Goal: Navigation & Orientation: Find specific page/section

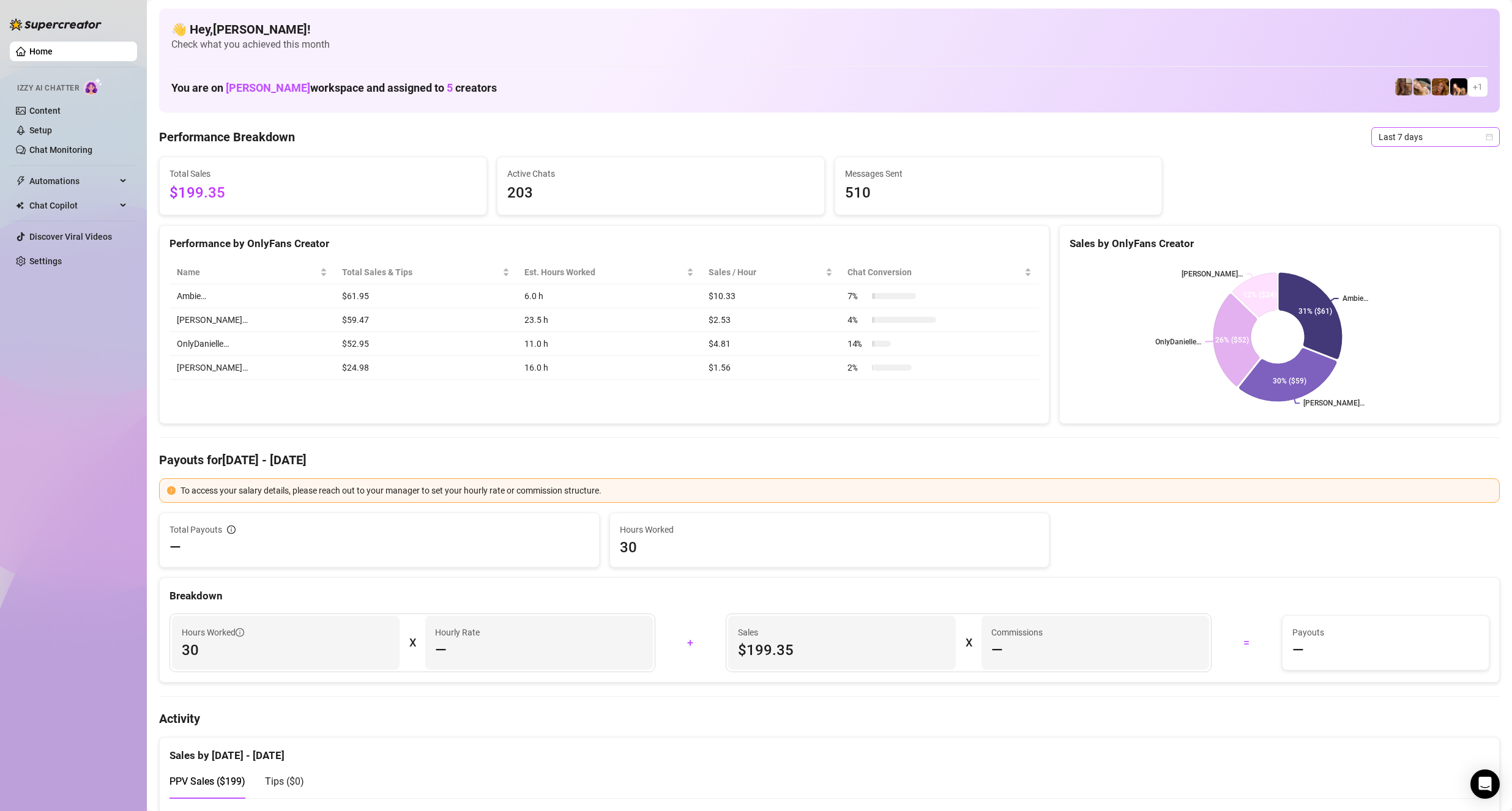
click at [1392, 142] on span "Last 7 days" at bounding box center [1435, 137] width 114 height 19
click at [1426, 159] on div "Last 24 hours" at bounding box center [1424, 161] width 109 height 14
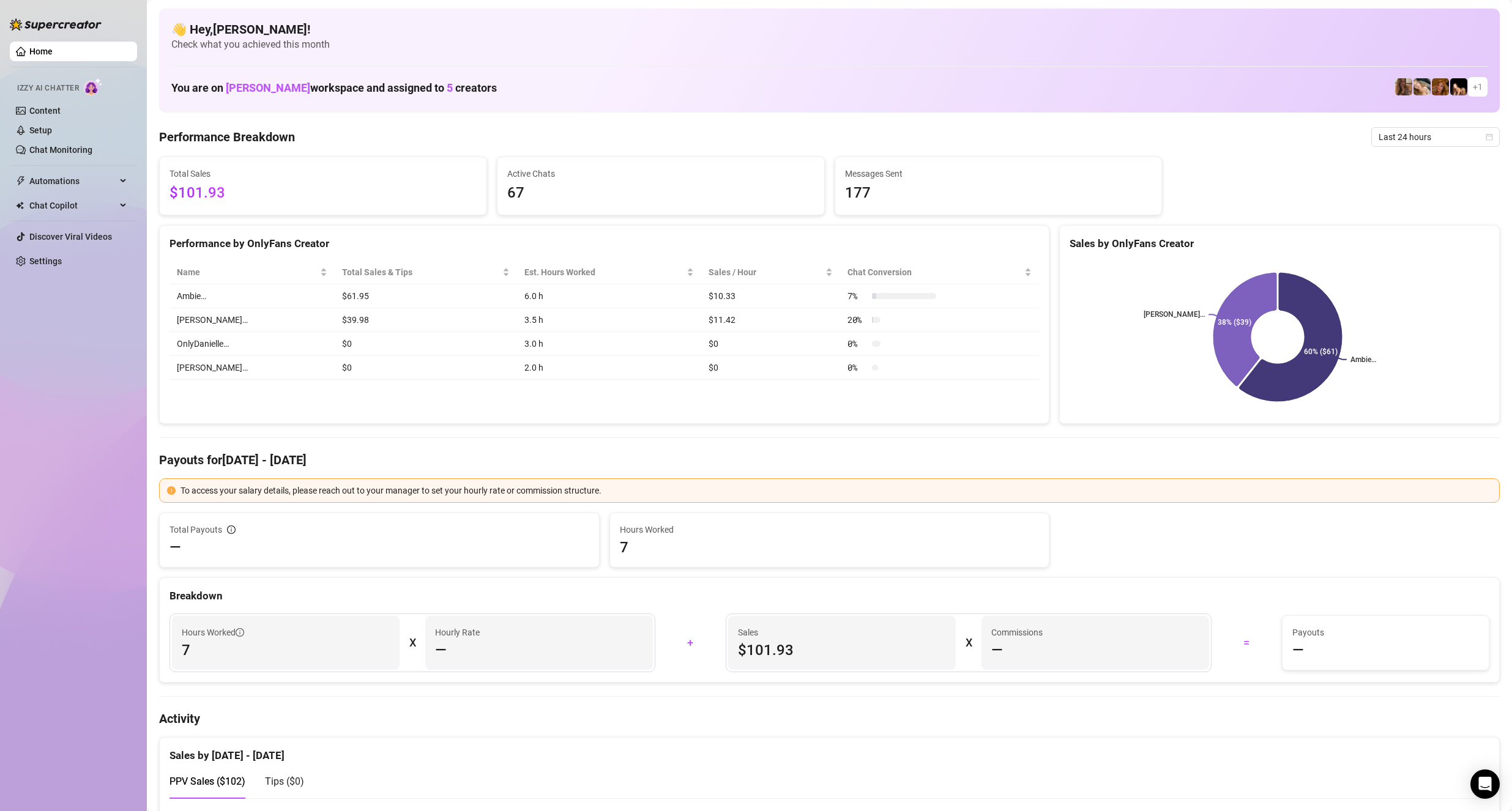
click at [435, 645] on span "—" at bounding box center [441, 649] width 11 height 19
click at [444, 644] on span "—" at bounding box center [441, 649] width 11 height 19
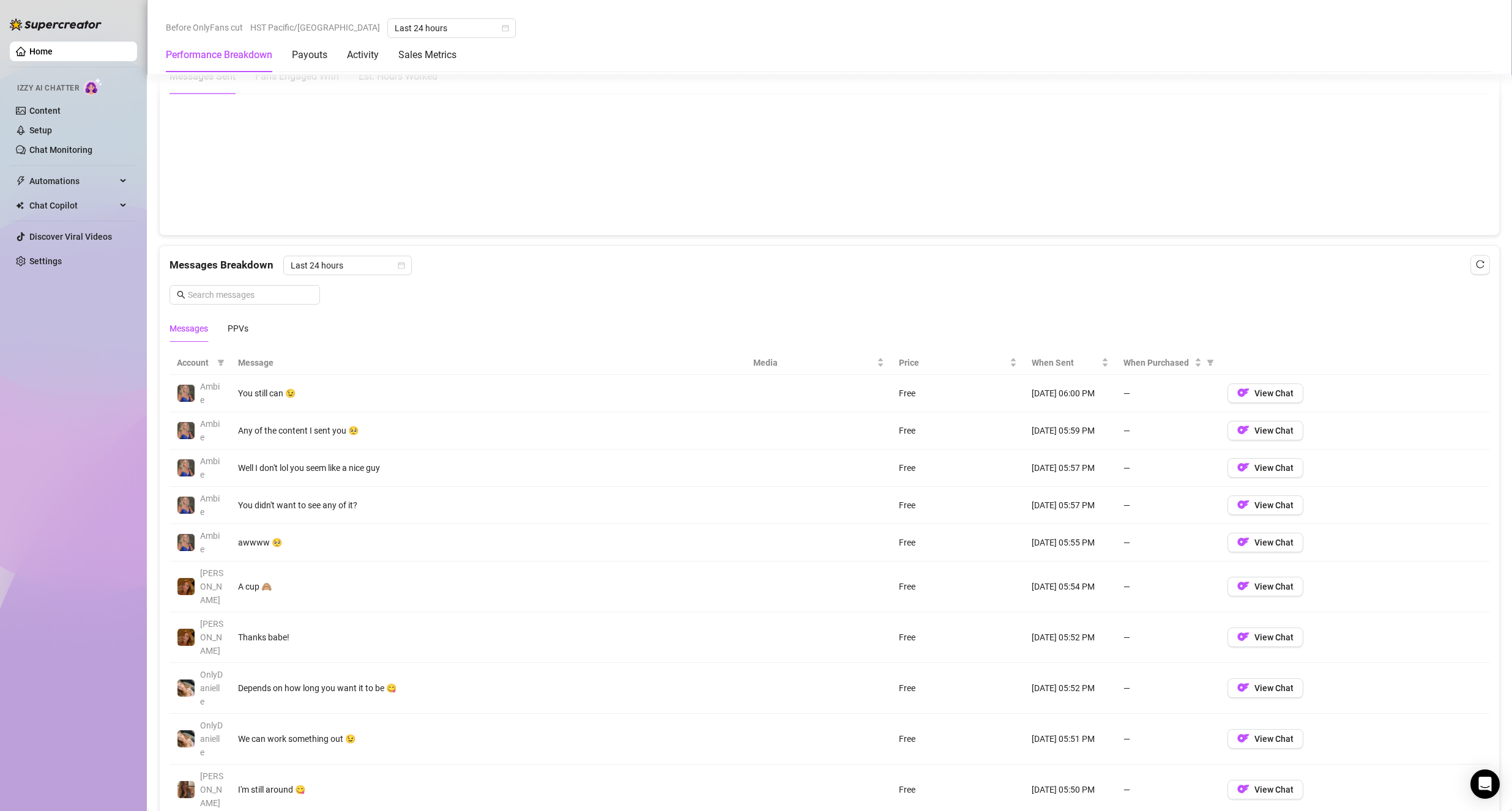
scroll to position [857, 0]
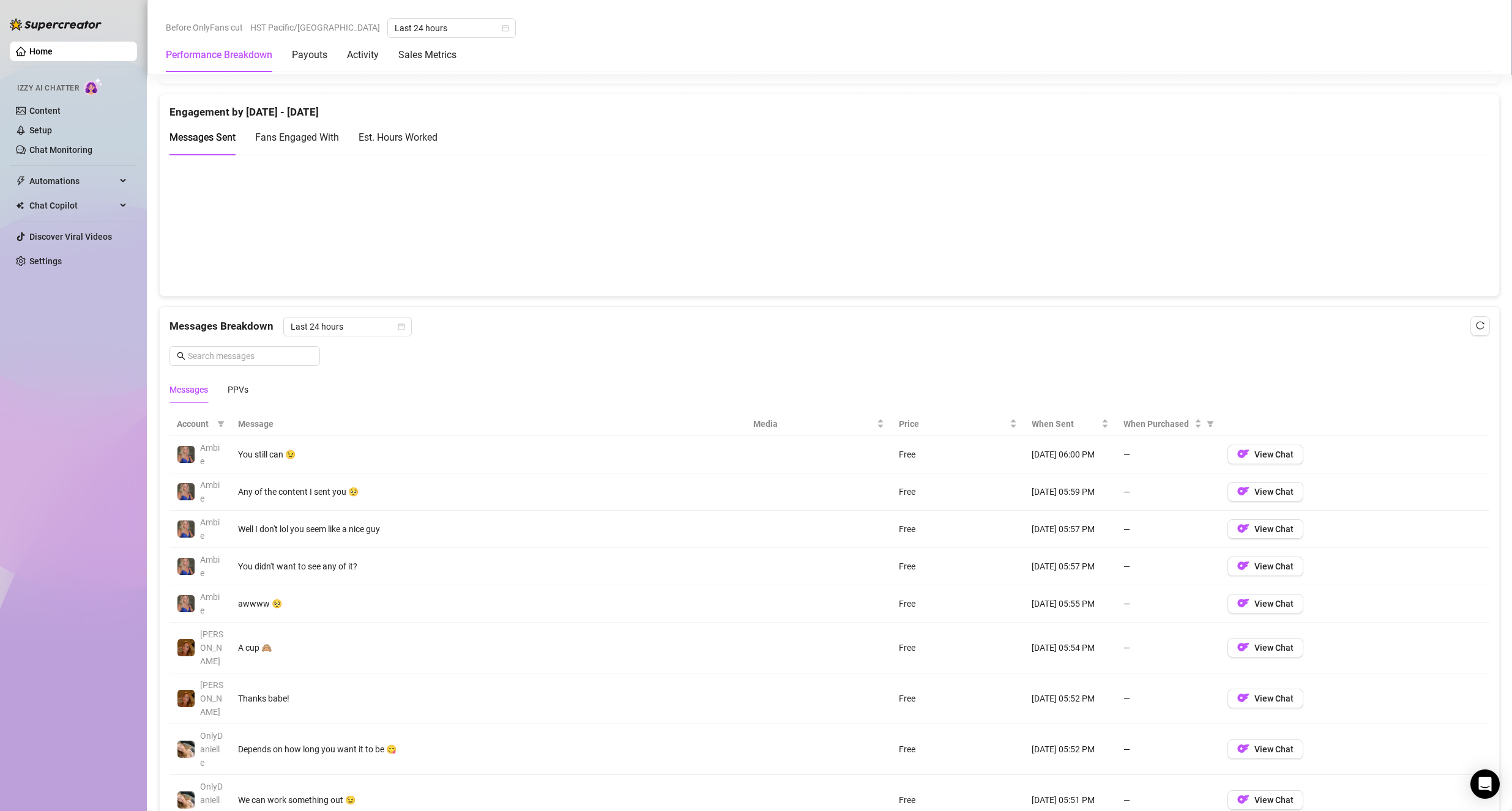
click at [313, 137] on span "Fans Engaged With" at bounding box center [297, 137] width 84 height 11
click at [388, 137] on div "Est. Hours Worked" at bounding box center [397, 137] width 79 height 15
click at [215, 141] on span "Messages Sent" at bounding box center [202, 137] width 66 height 11
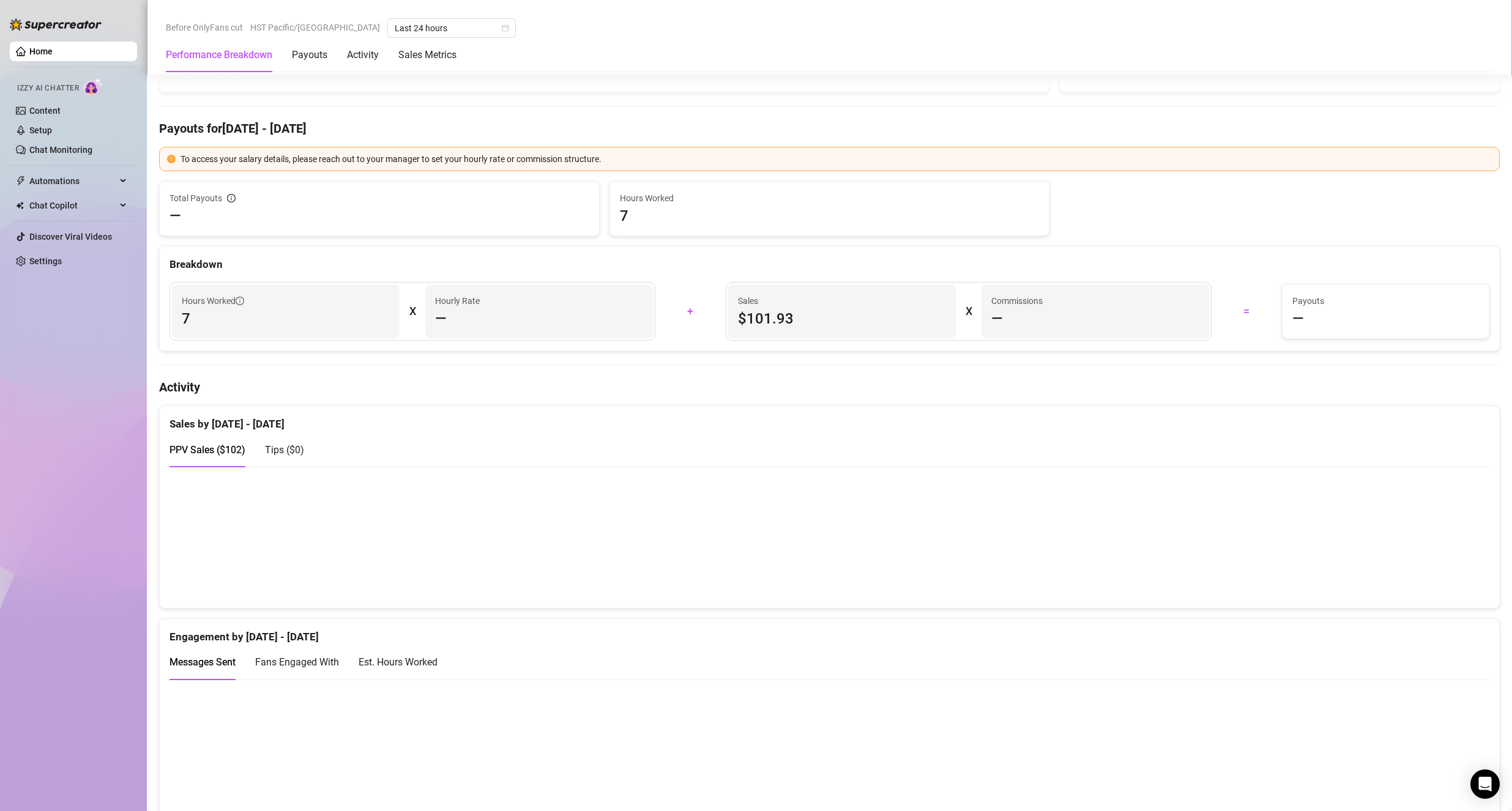
scroll to position [0, 0]
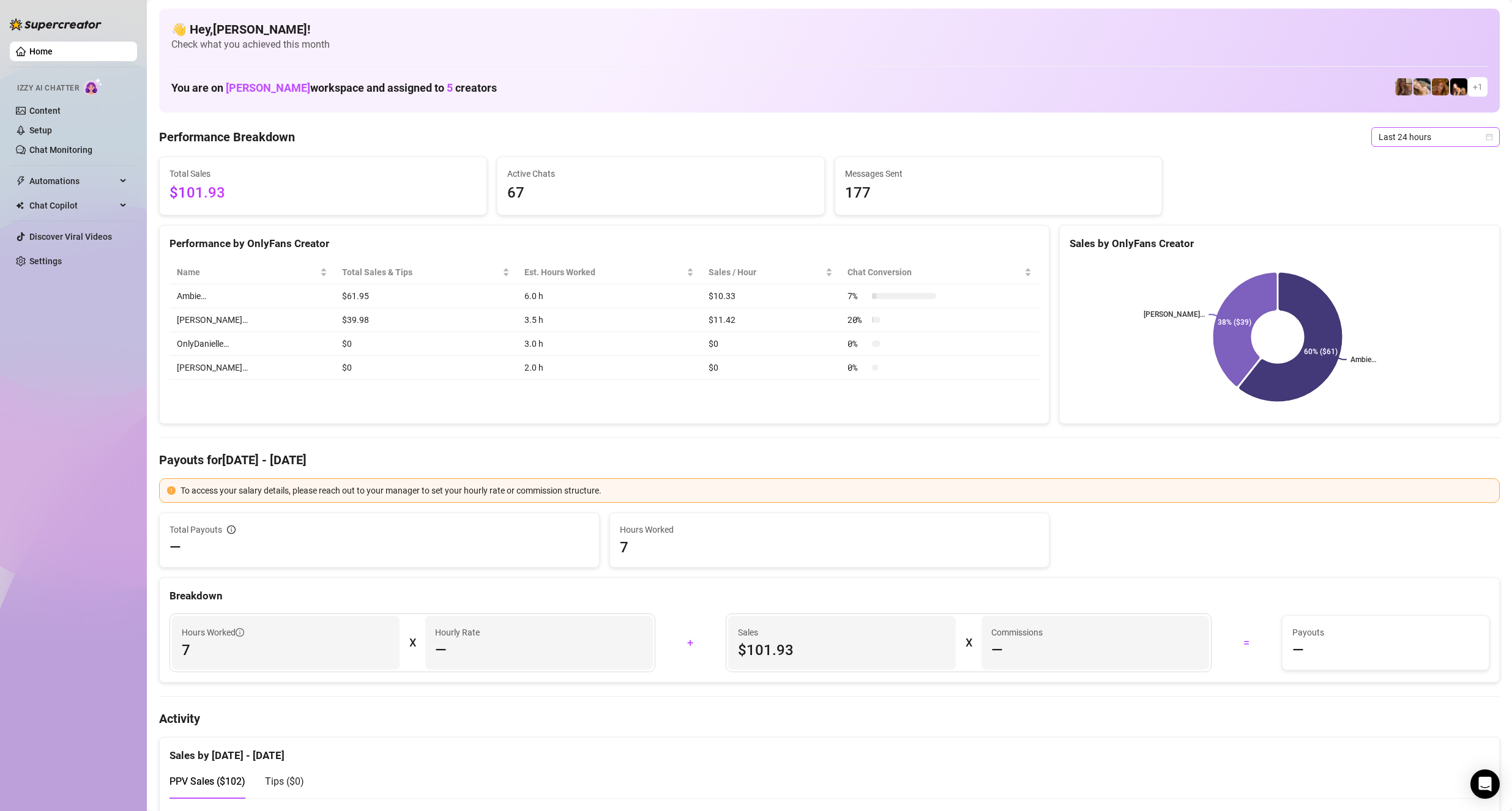
click at [1389, 143] on span "Last 24 hours" at bounding box center [1435, 137] width 114 height 19
click at [1399, 187] on div "Last 7 days" at bounding box center [1424, 181] width 109 height 14
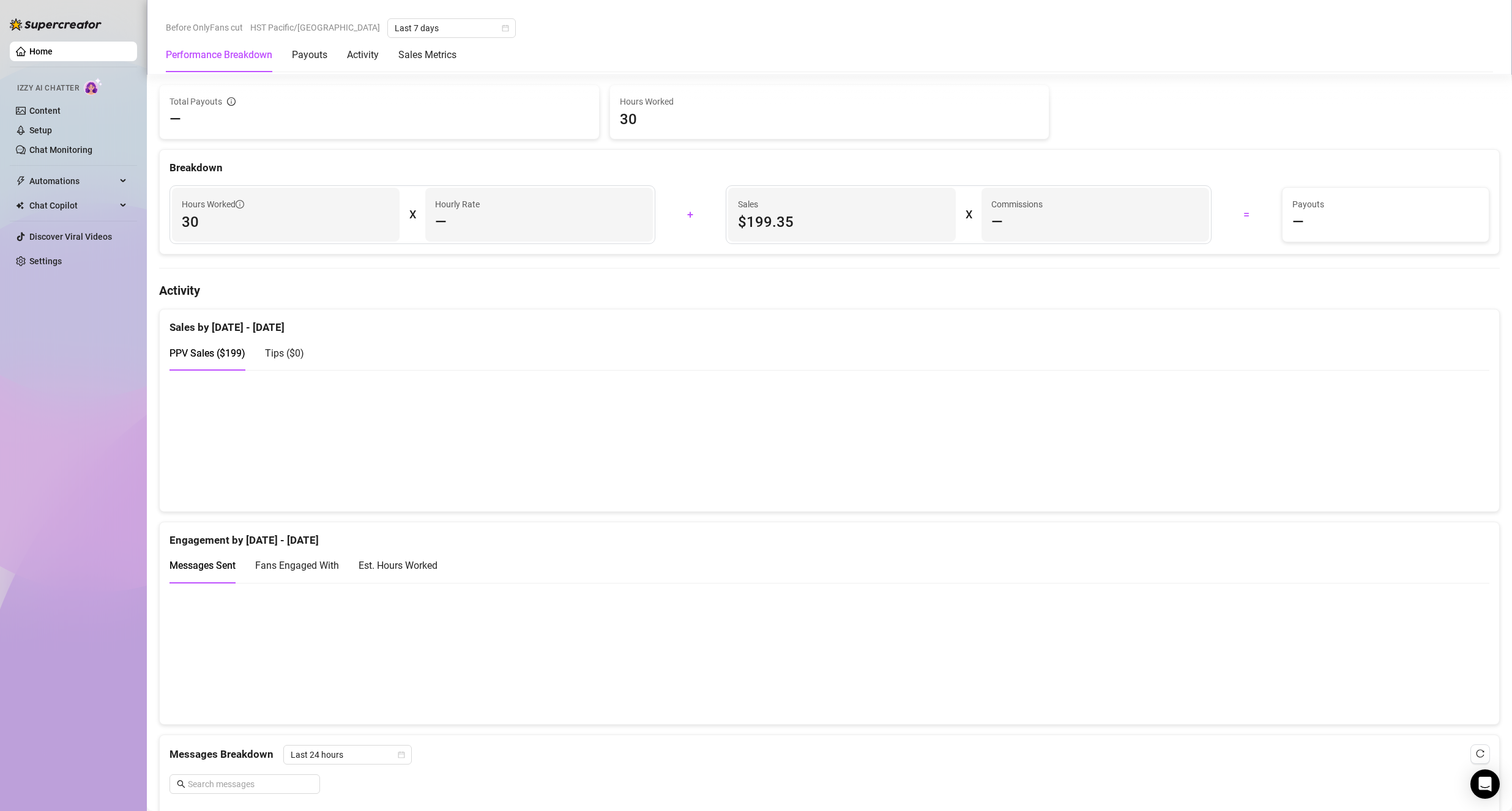
scroll to position [612, 0]
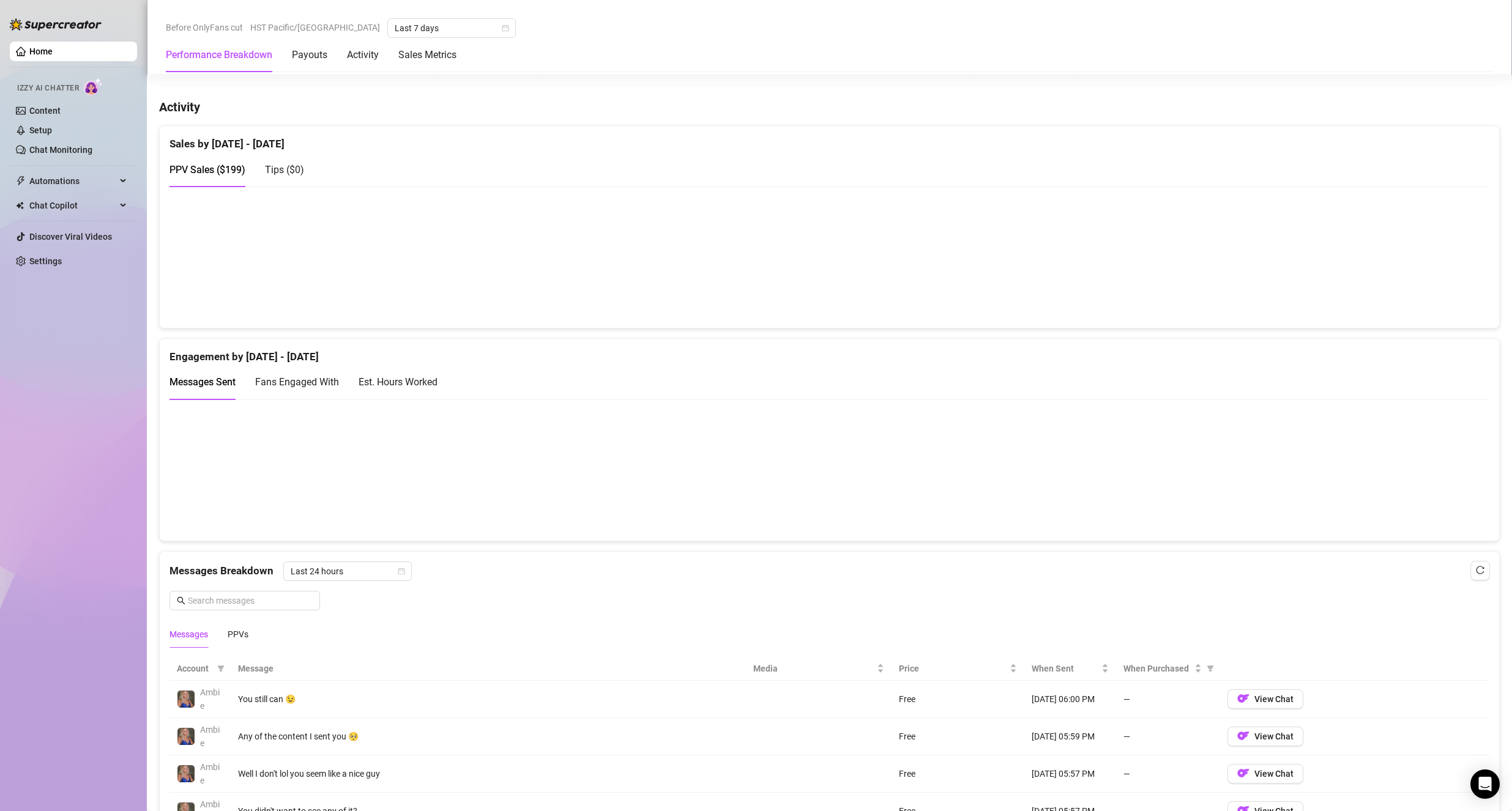
click at [330, 387] on span "Fans Engaged With" at bounding box center [297, 382] width 84 height 11
click at [384, 384] on div "Est. Hours Worked" at bounding box center [397, 382] width 79 height 15
click at [288, 387] on span "Fans Engaged With" at bounding box center [297, 382] width 84 height 11
click at [219, 382] on span "Messages Sent" at bounding box center [202, 382] width 66 height 11
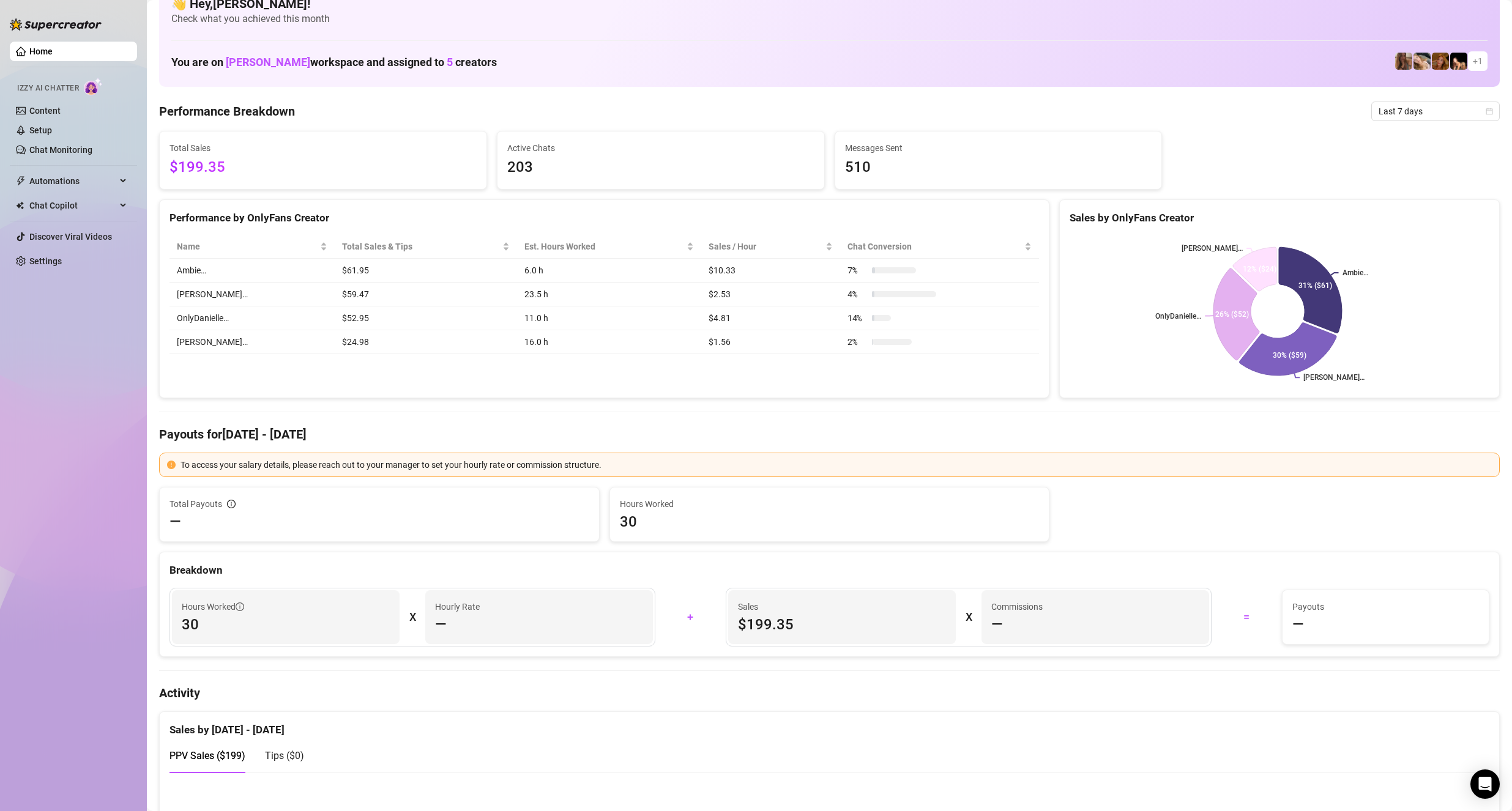
scroll to position [0, 0]
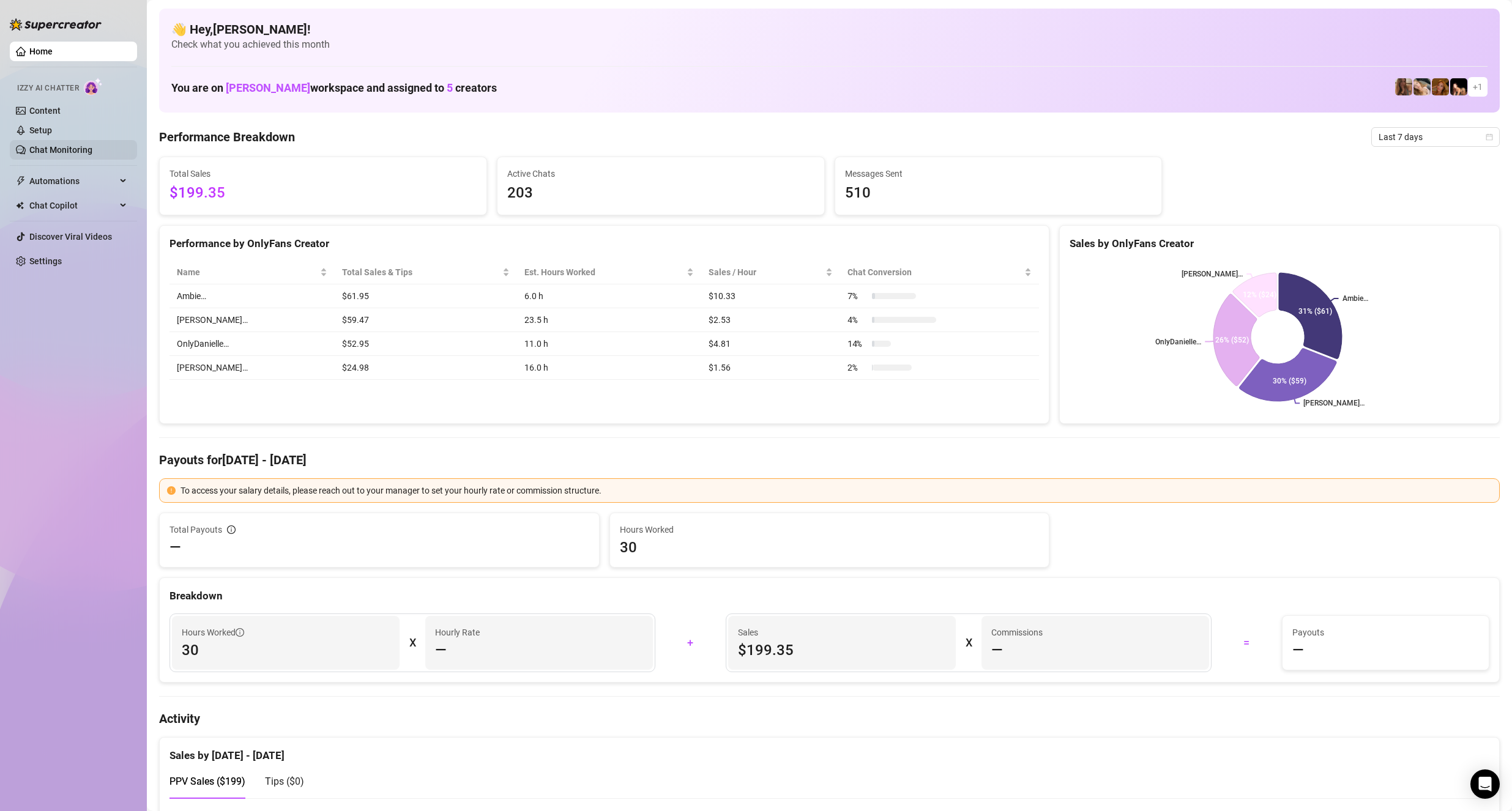
click at [93, 153] on link "Chat Monitoring" at bounding box center [61, 150] width 63 height 10
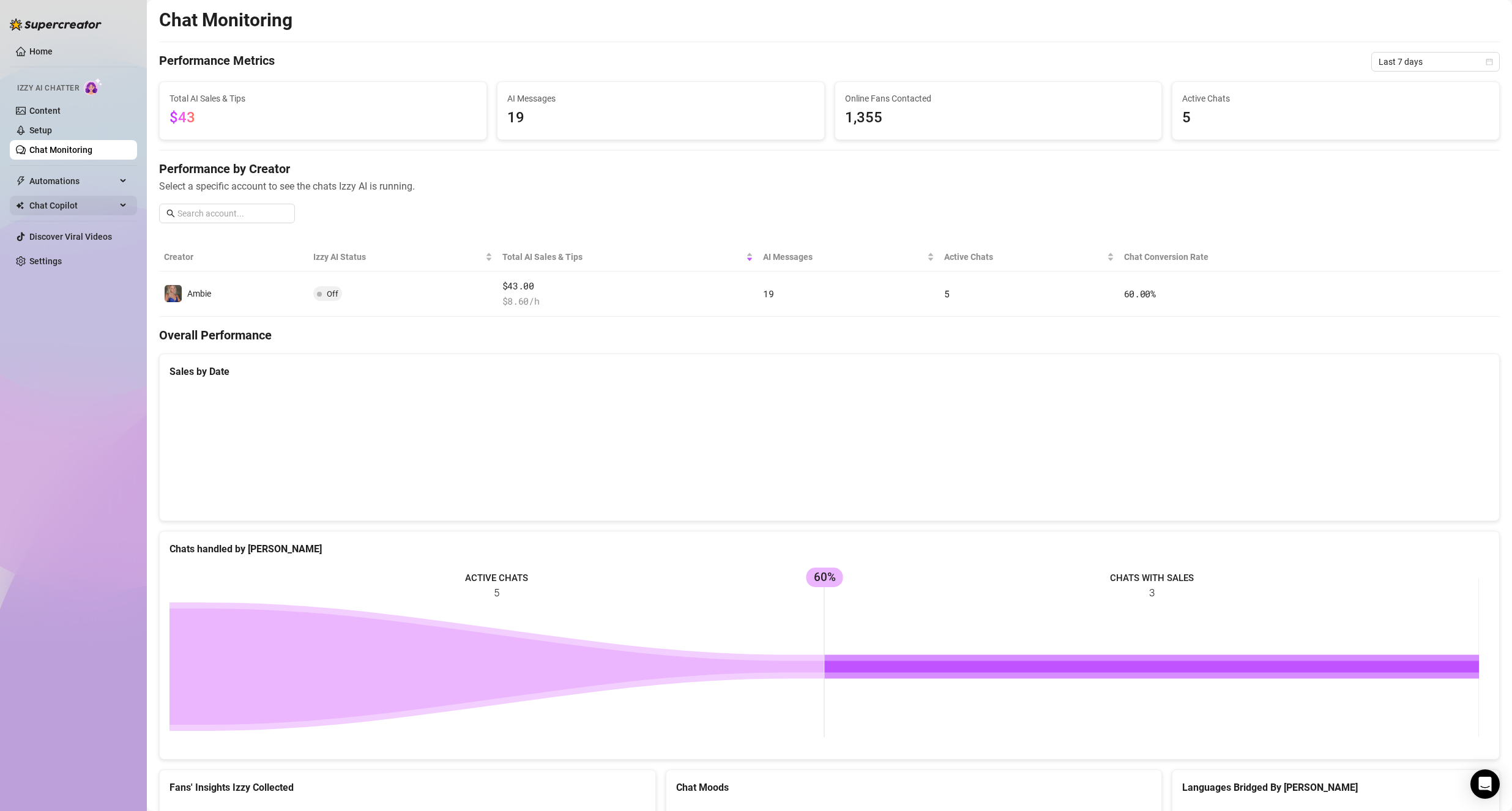
click at [108, 206] on span "Chat Copilot" at bounding box center [73, 205] width 87 height 19
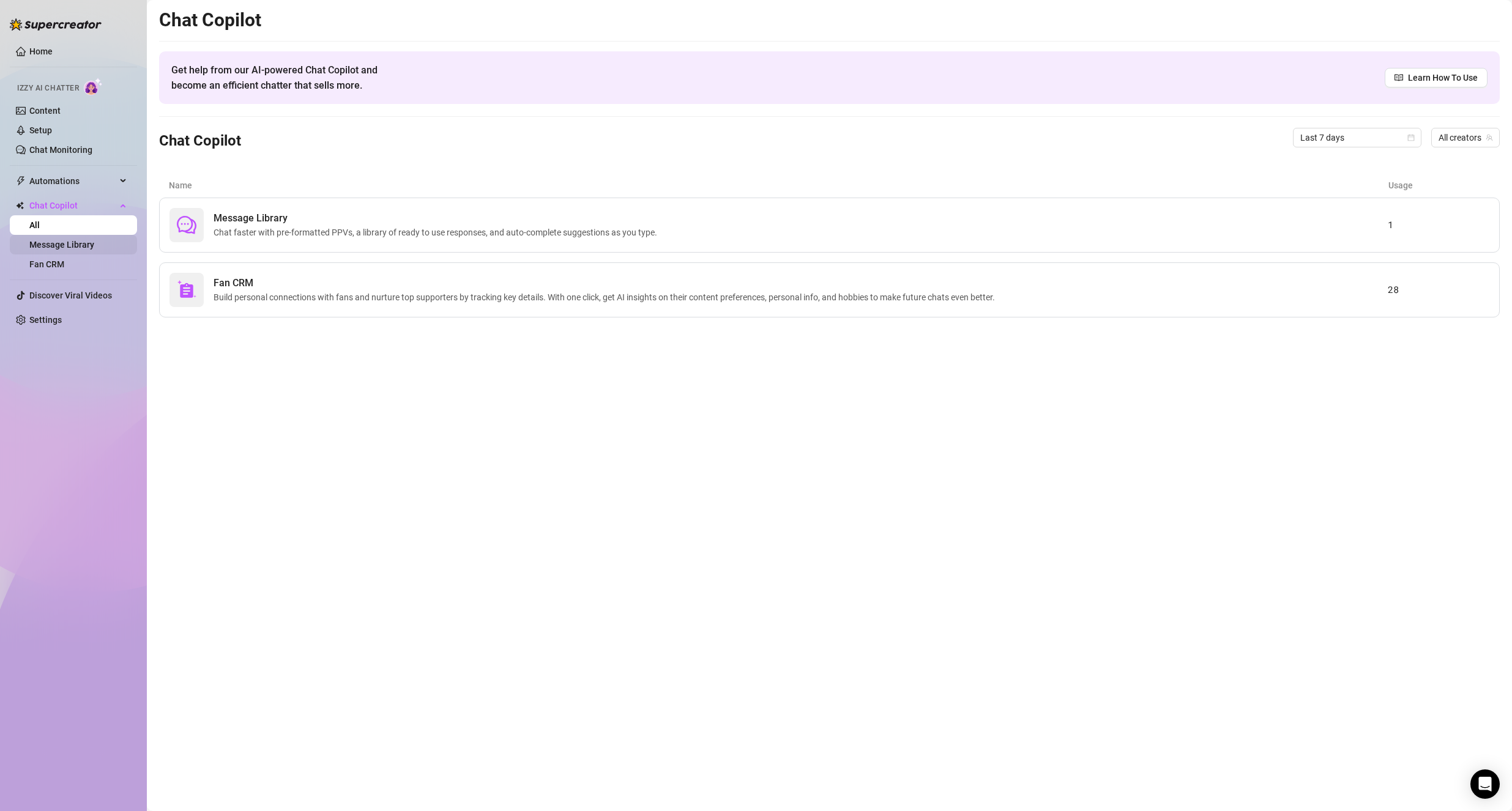
click at [94, 240] on link "Message Library" at bounding box center [61, 245] width 65 height 10
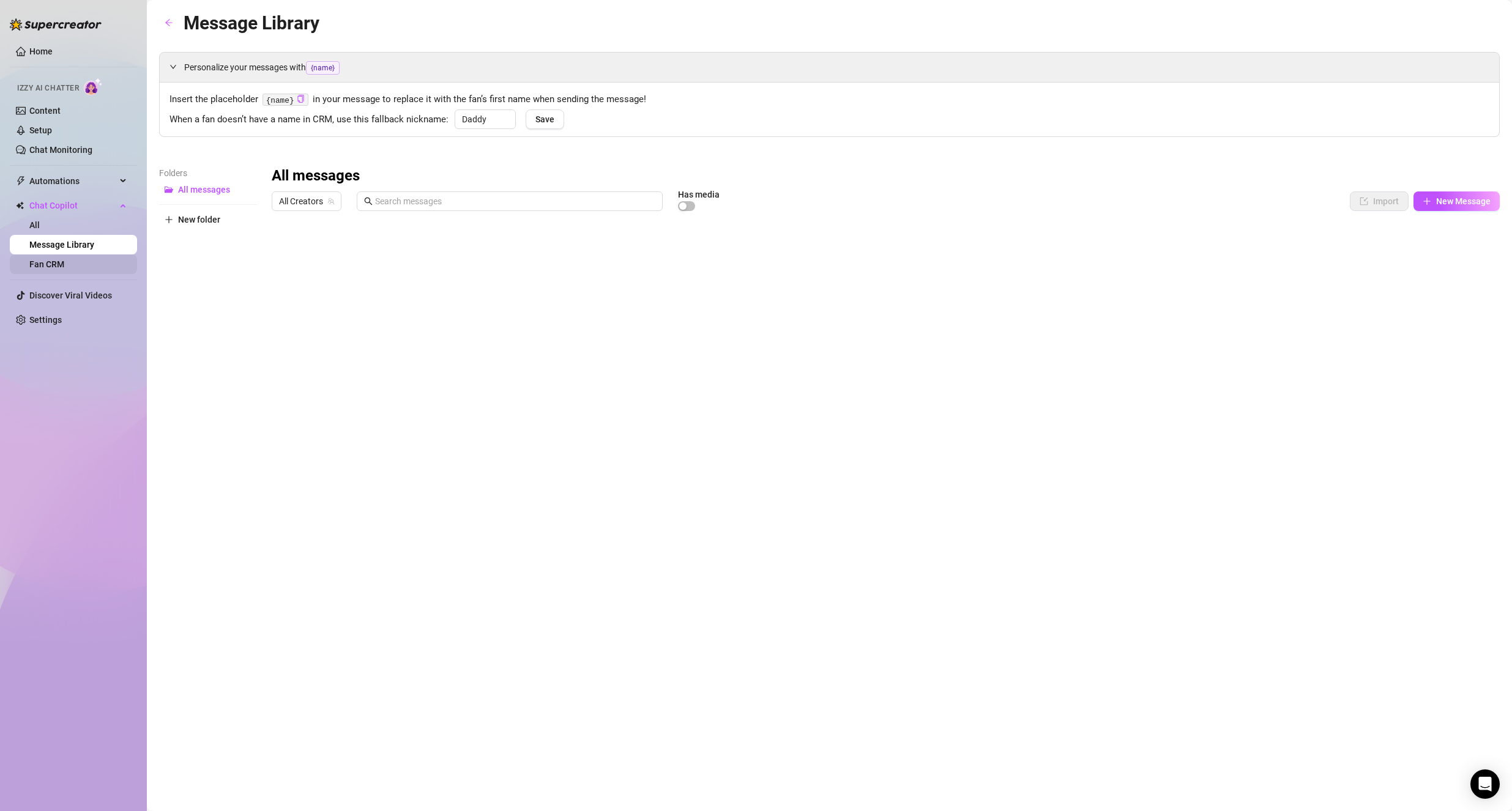
click at [64, 261] on link "Fan CRM" at bounding box center [46, 264] width 35 height 10
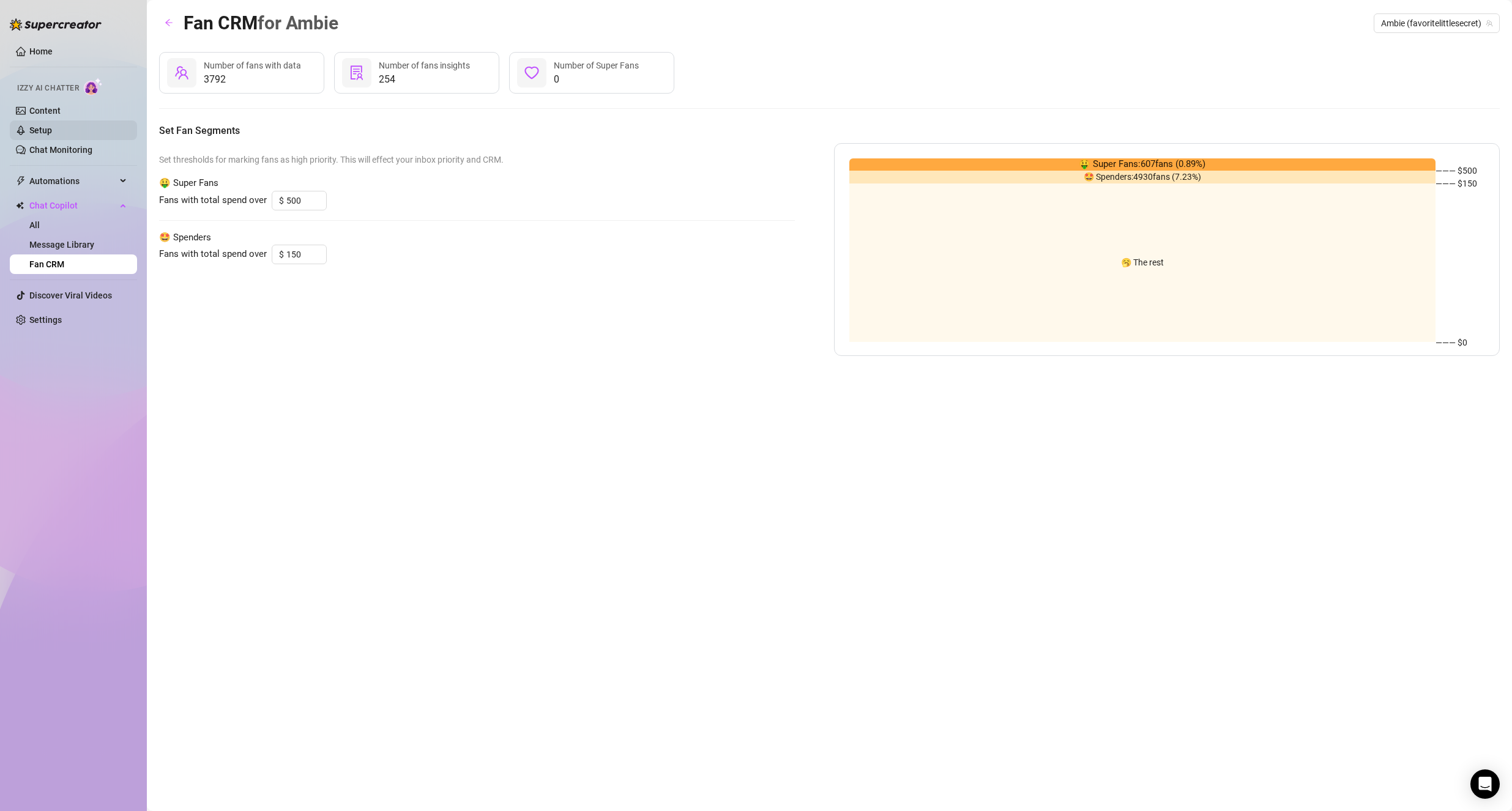
click at [52, 125] on link "Setup" at bounding box center [41, 130] width 23 height 10
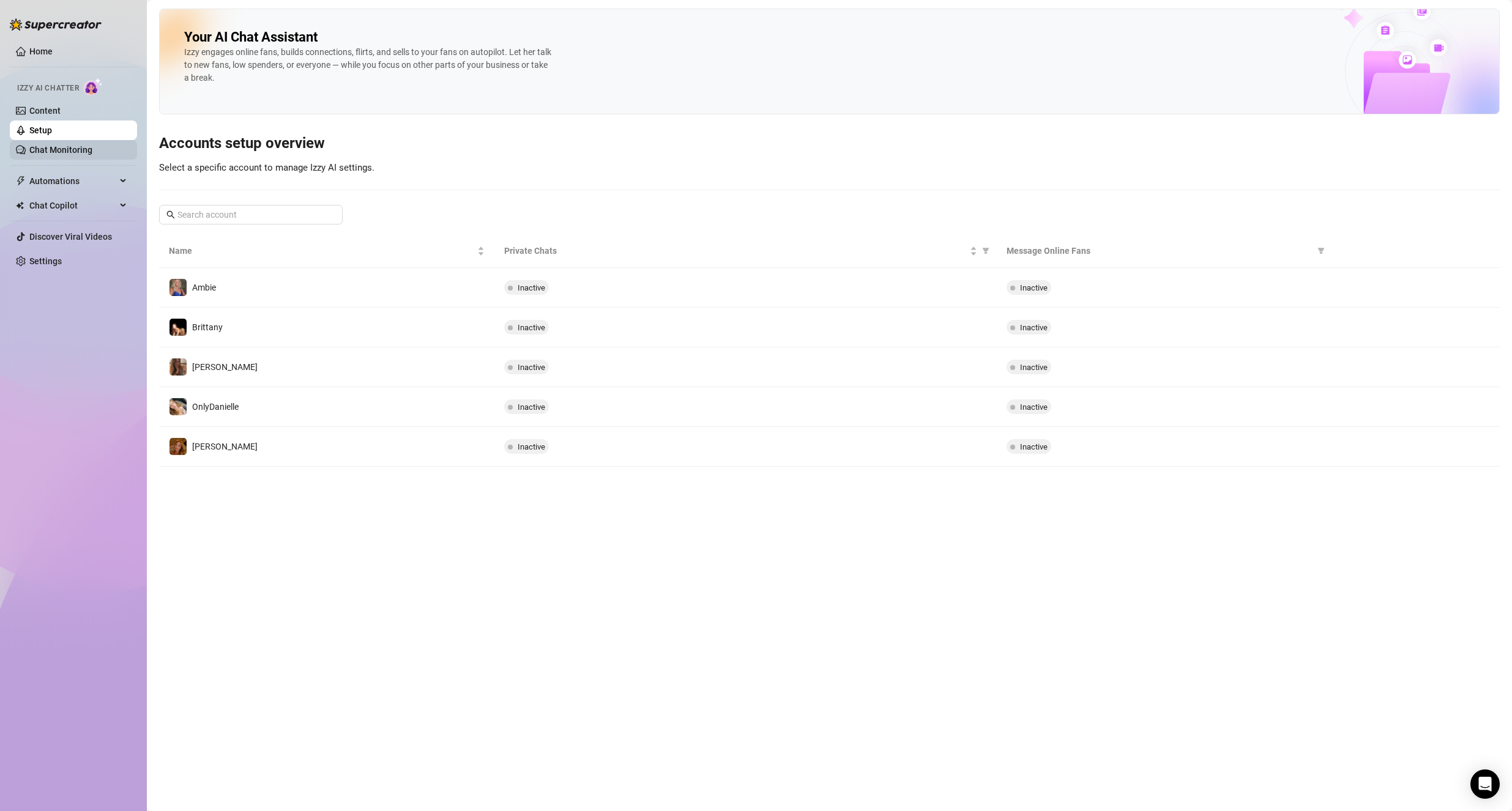
click at [63, 150] on link "Chat Monitoring" at bounding box center [61, 150] width 63 height 10
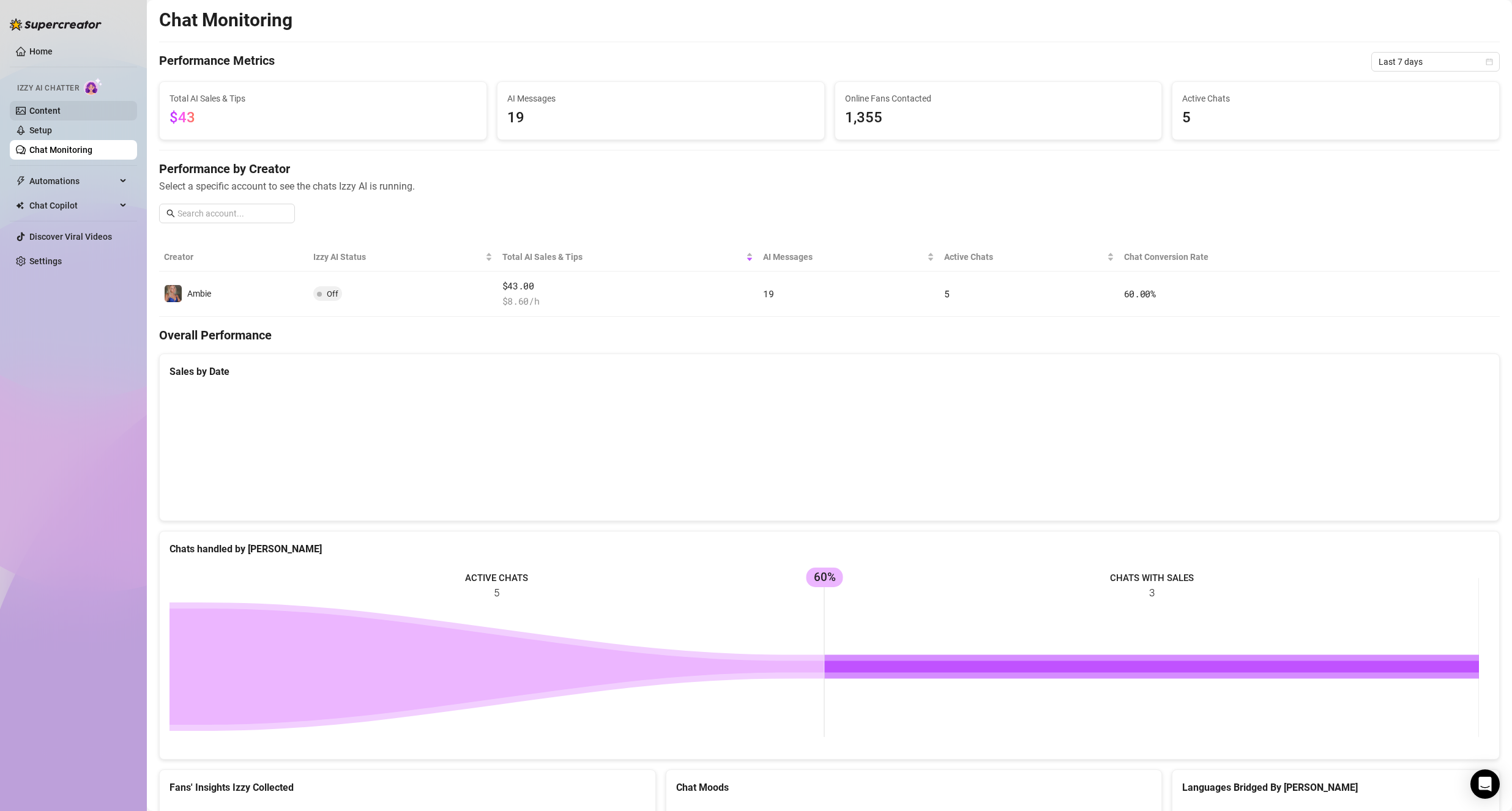
click at [46, 108] on link "Content" at bounding box center [45, 111] width 31 height 10
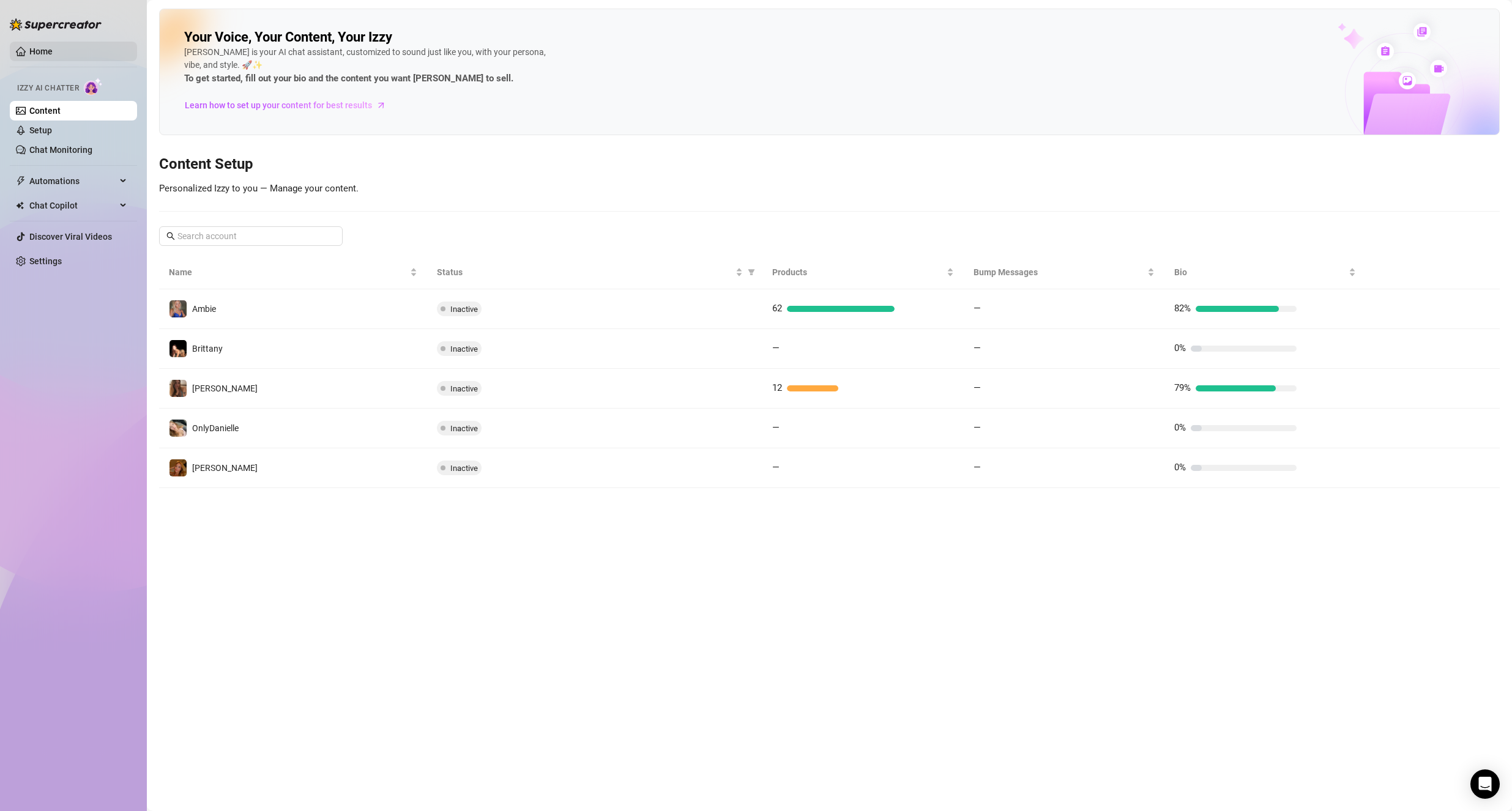
click at [43, 56] on link "Home" at bounding box center [41, 51] width 24 height 10
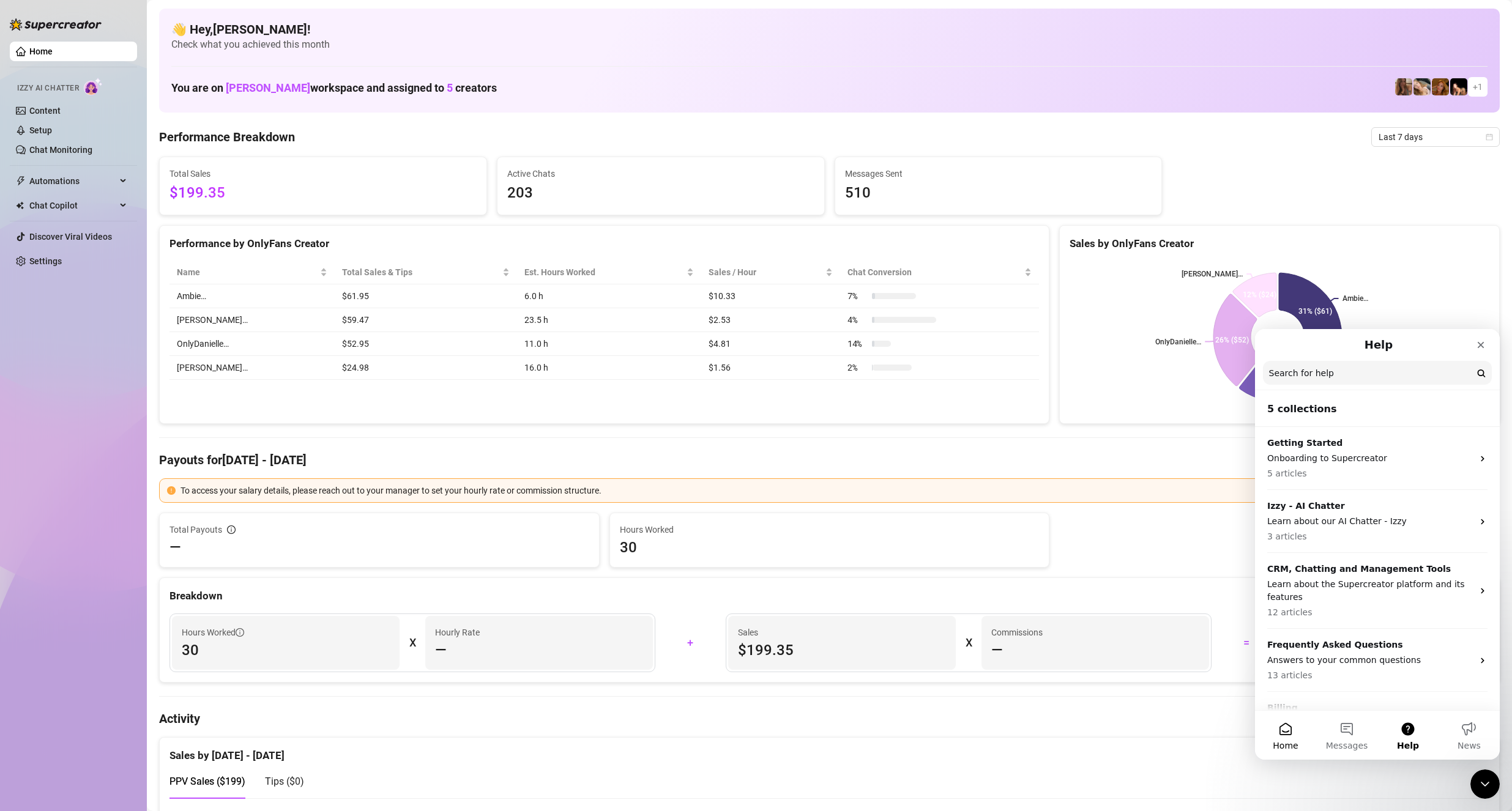
click at [1288, 731] on button "Home" at bounding box center [1286, 735] width 61 height 49
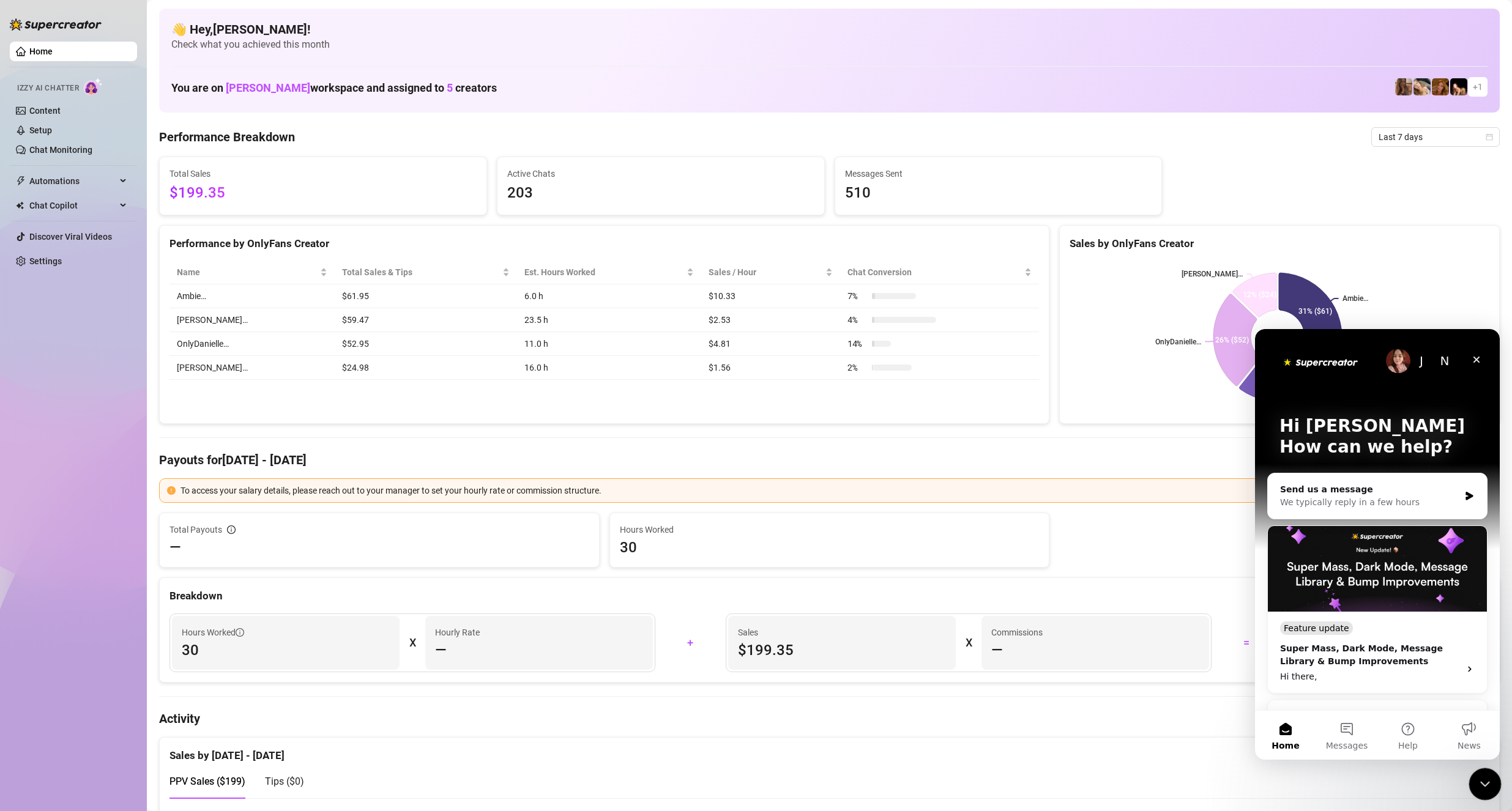
click at [1489, 781] on icon "Close Intercom Messenger" at bounding box center [1483, 782] width 15 height 15
